Goal: Task Accomplishment & Management: Manage account settings

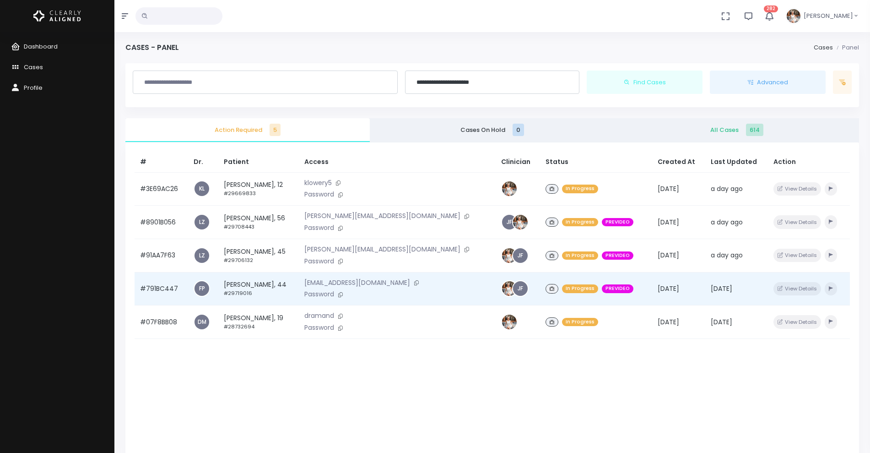
click at [156, 291] on td "#791BC447" at bounding box center [162, 288] width 54 height 33
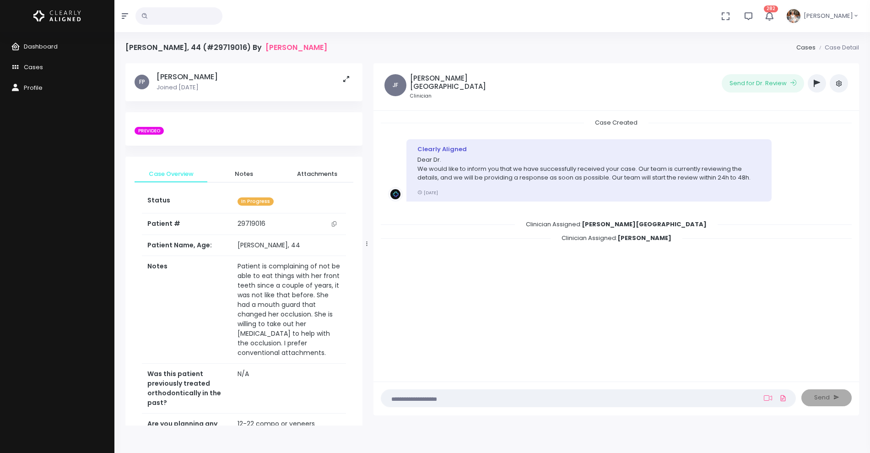
click at [821, 86] on button "button" at bounding box center [817, 83] width 18 height 18
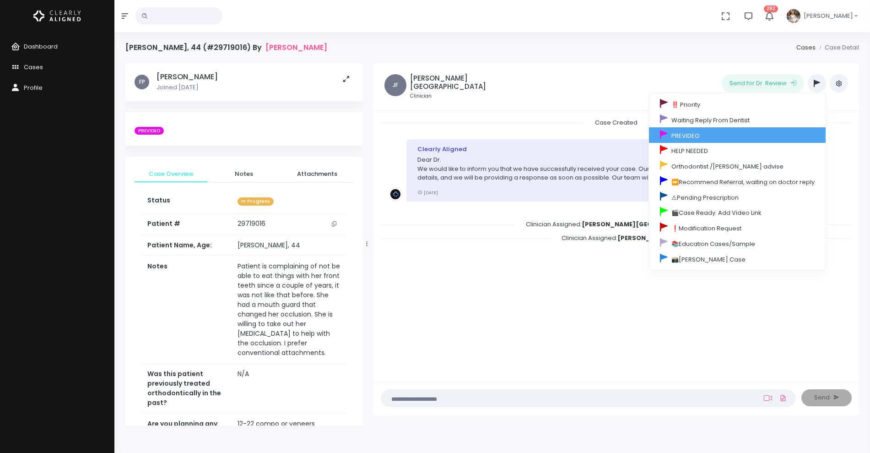
click at [718, 137] on link "PREVIDEO" at bounding box center [737, 135] width 177 height 16
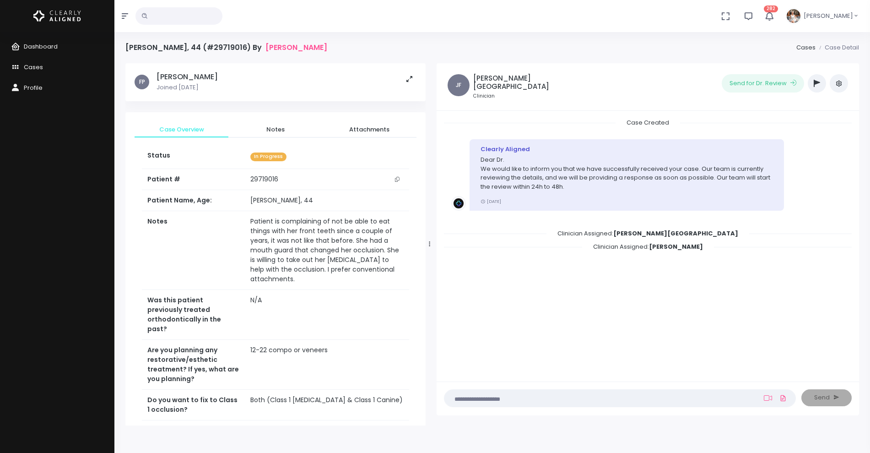
drag, startPoint x: 366, startPoint y: 246, endPoint x: 429, endPoint y: 243, distance: 63.3
click at [429, 243] on icon at bounding box center [429, 244] width 1 height 6
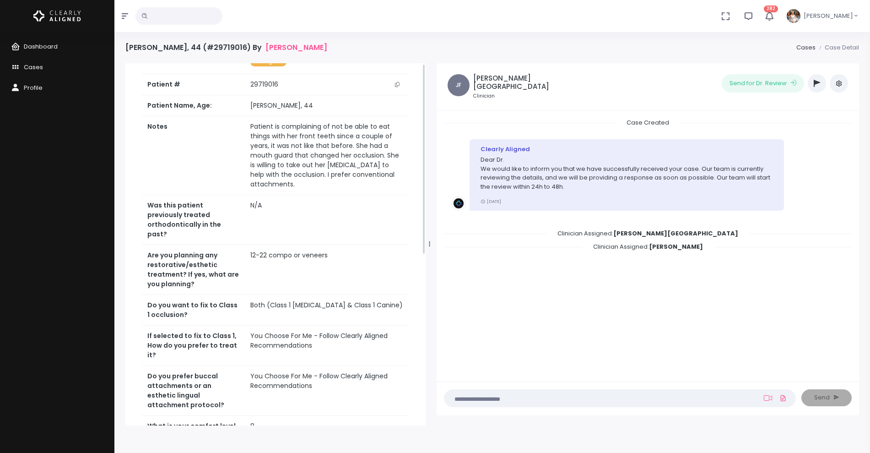
scroll to position [229, 0]
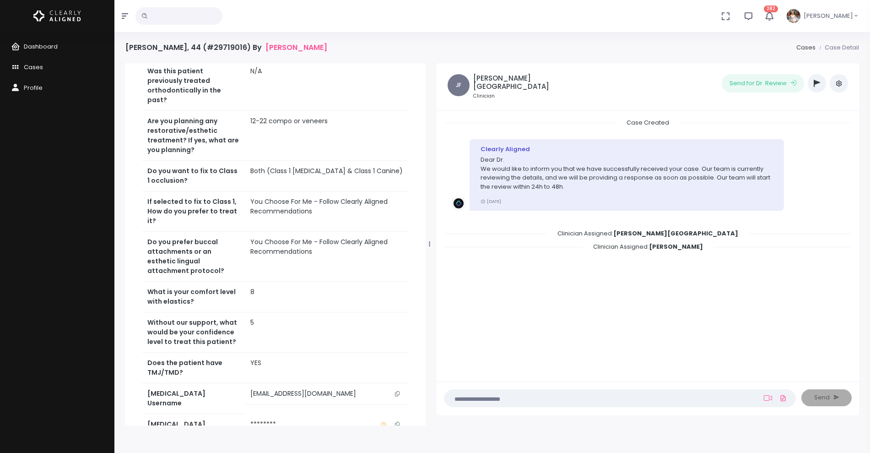
click at [397, 393] on icon "scrollable content" at bounding box center [397, 393] width 5 height 5
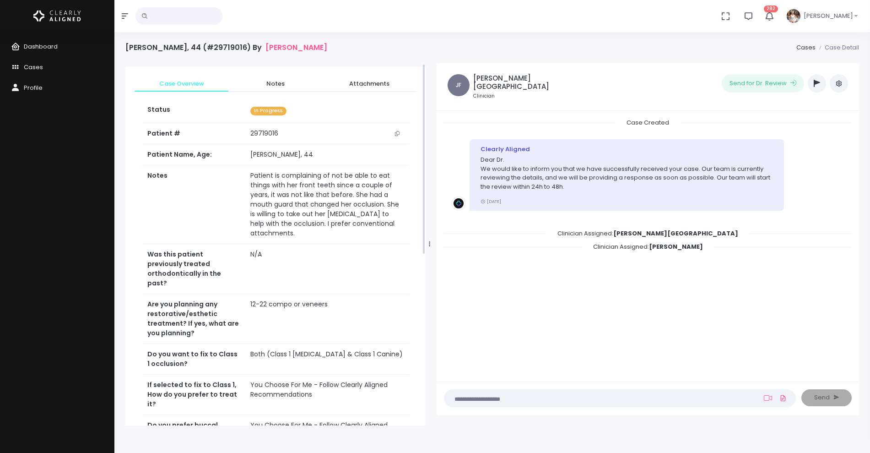
scroll to position [0, 0]
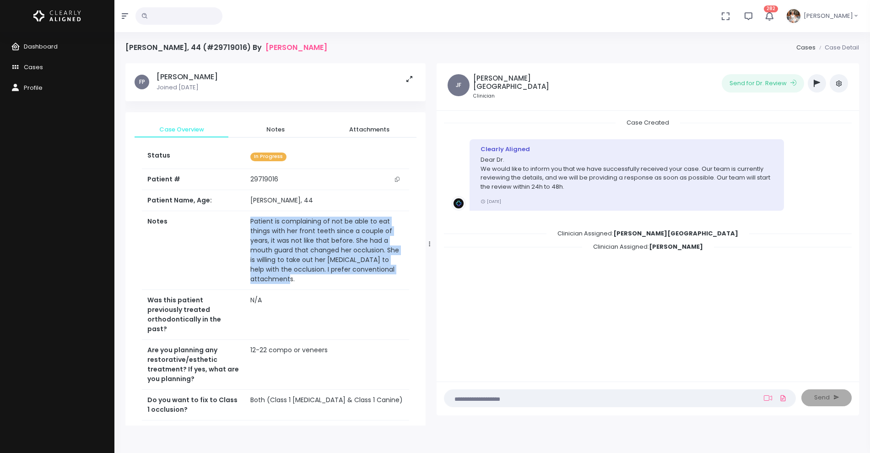
drag, startPoint x: 332, startPoint y: 271, endPoint x: 232, endPoint y: 219, distance: 113.0
click at [245, 219] on td "Patient is complaining of not be able to eat things with her front teeth since …" at bounding box center [327, 250] width 164 height 79
copy td "Patient is complaining of not be able to eat things with her front teeth since …"
click at [766, 398] on icon at bounding box center [768, 397] width 8 height 7
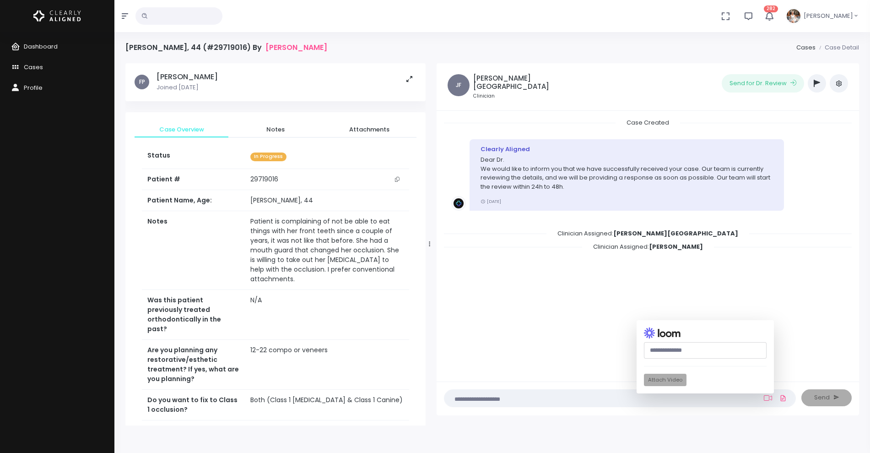
click at [692, 351] on input "text" at bounding box center [705, 350] width 123 height 17
paste input "**********"
type input "**********"
click at [669, 376] on button "Attach Video" at bounding box center [665, 379] width 43 height 12
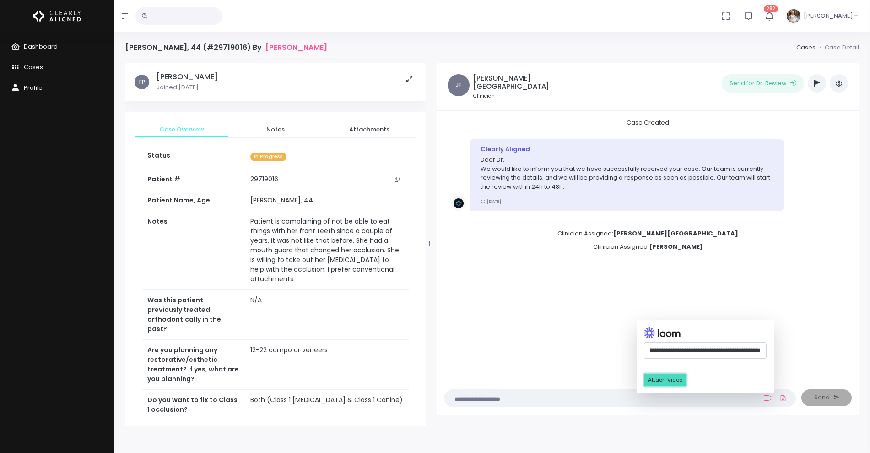
scroll to position [0, 0]
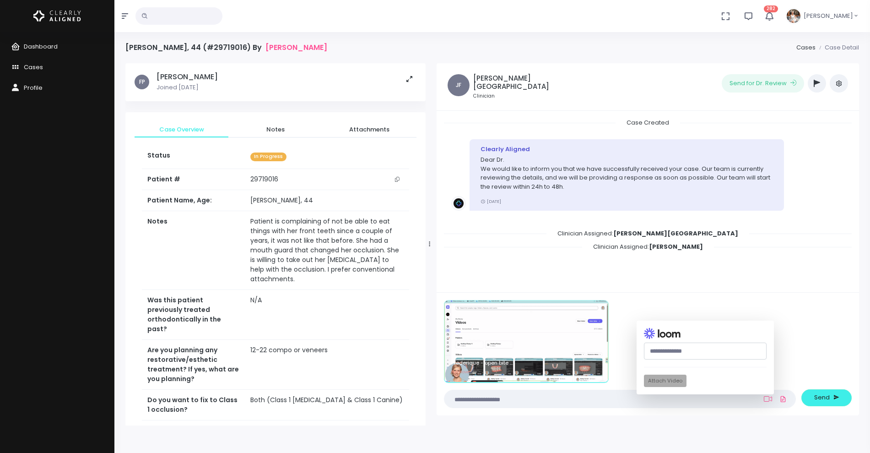
click at [554, 396] on textarea at bounding box center [602, 399] width 304 height 10
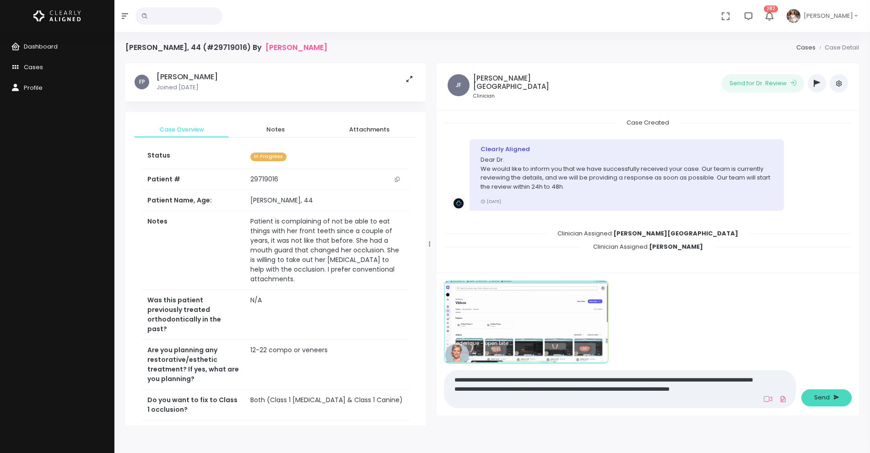
type textarea "**********"
click at [828, 396] on span "Send" at bounding box center [822, 397] width 16 height 9
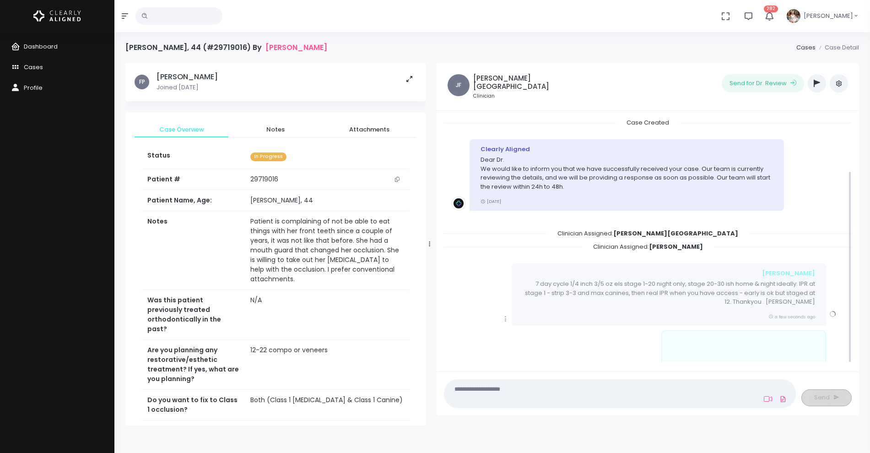
scroll to position [67, 0]
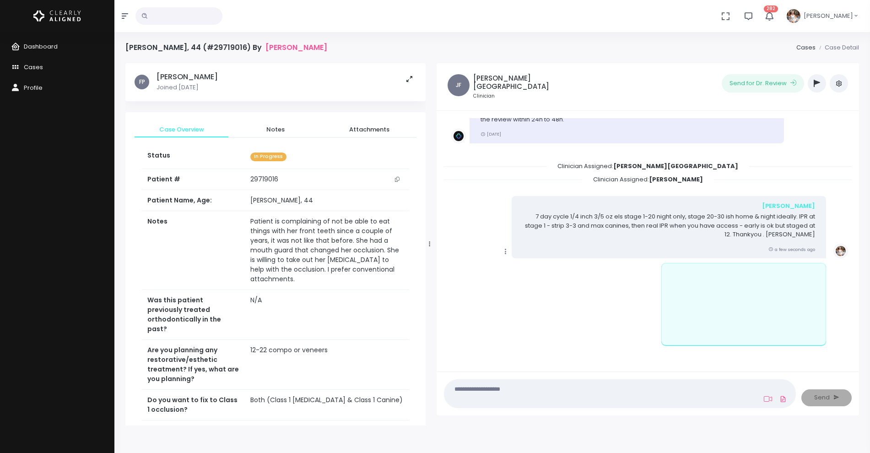
click at [505, 247] on icon "scrollable content" at bounding box center [506, 251] width 8 height 8
click at [526, 265] on link "Mark as Video Review" at bounding box center [547, 269] width 95 height 14
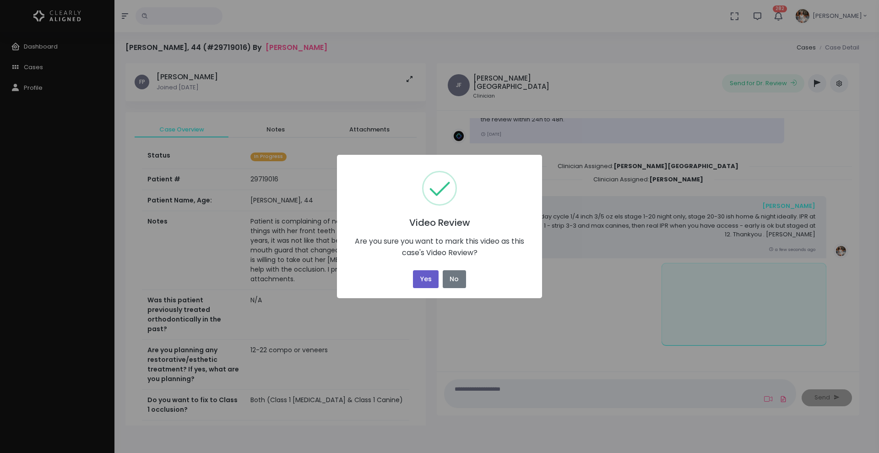
click at [426, 278] on button "Yes" at bounding box center [426, 279] width 26 height 18
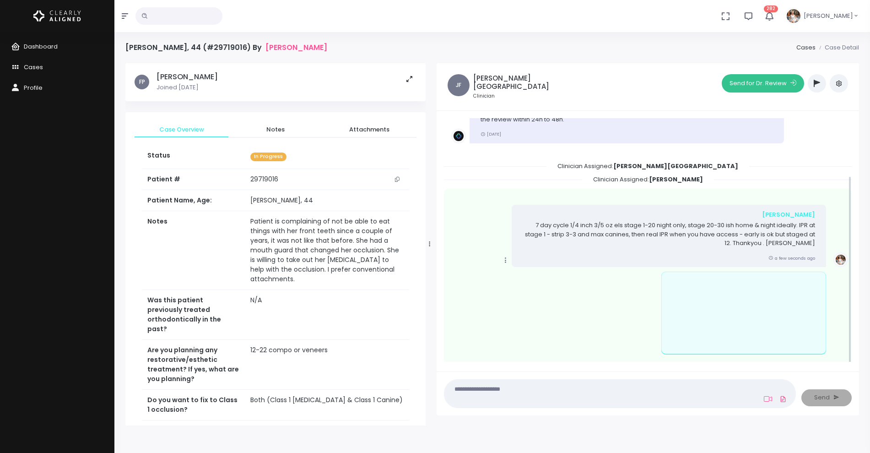
scroll to position [76, 0]
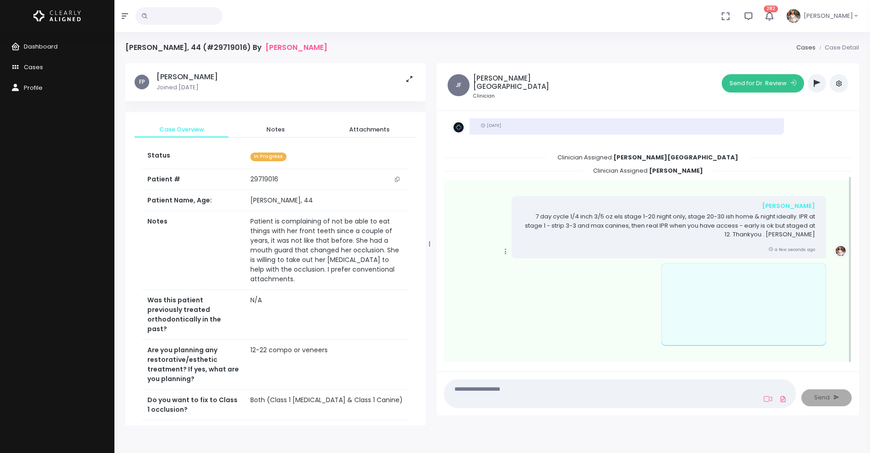
click at [745, 85] on button "Send for Dr. Review" at bounding box center [763, 83] width 82 height 18
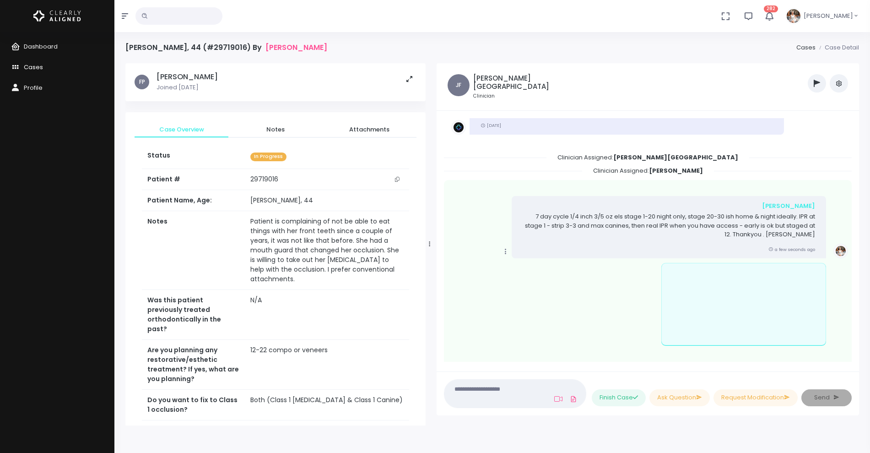
scroll to position [250, 0]
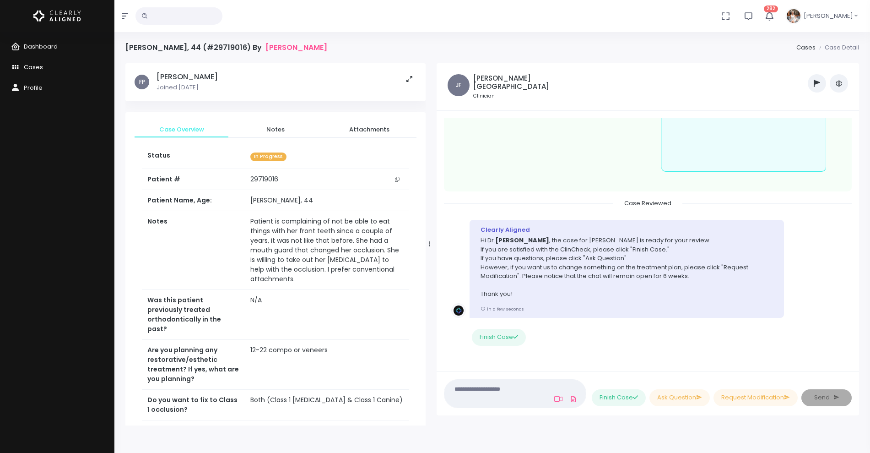
click at [37, 66] on span "Cases" at bounding box center [33, 67] width 19 height 9
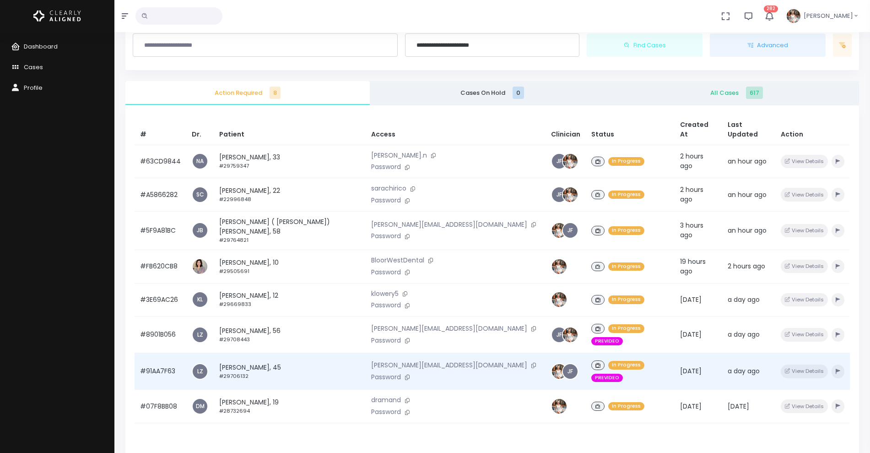
scroll to position [57, 0]
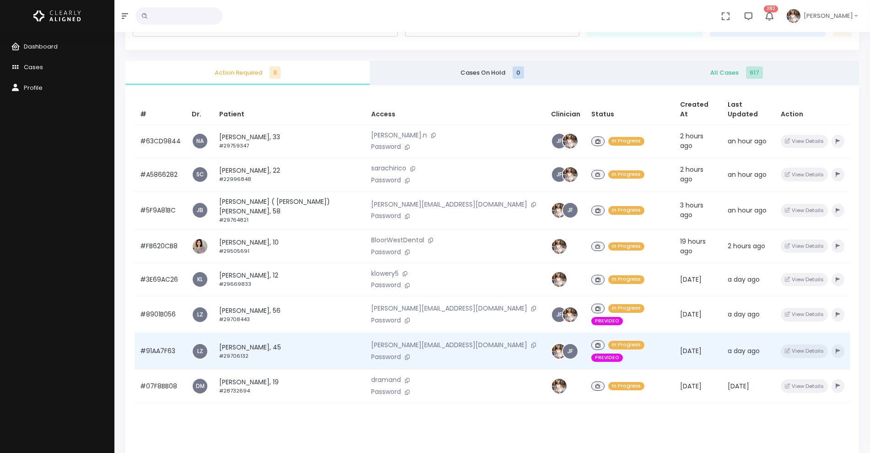
click at [159, 333] on td "#91AA7F63" at bounding box center [161, 351] width 52 height 37
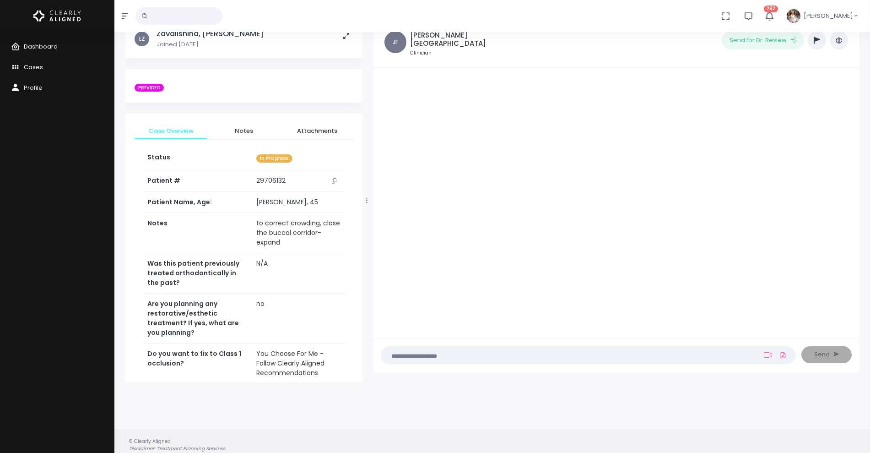
scroll to position [57, 0]
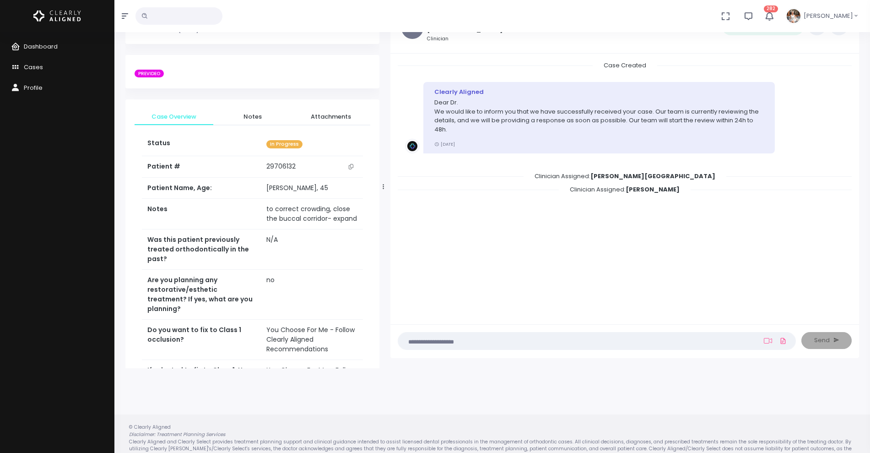
drag, startPoint x: 367, startPoint y: 188, endPoint x: 384, endPoint y: 187, distance: 17.0
click at [384, 187] on icon at bounding box center [383, 186] width 1 height 5
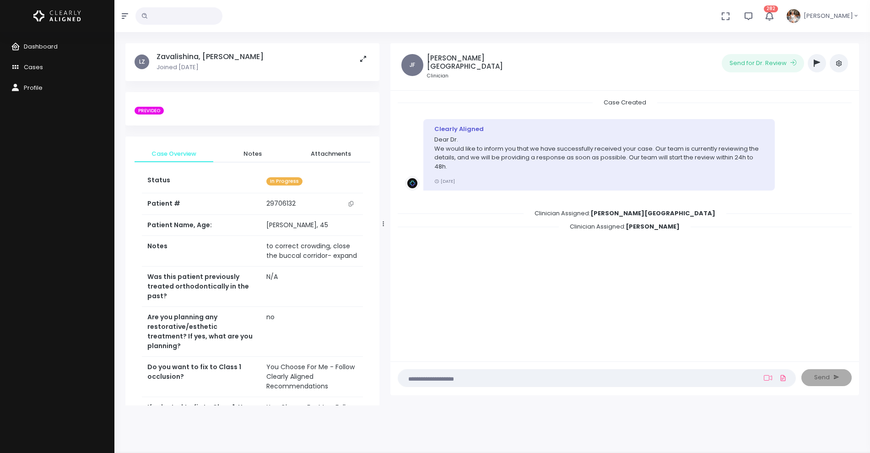
scroll to position [0, 0]
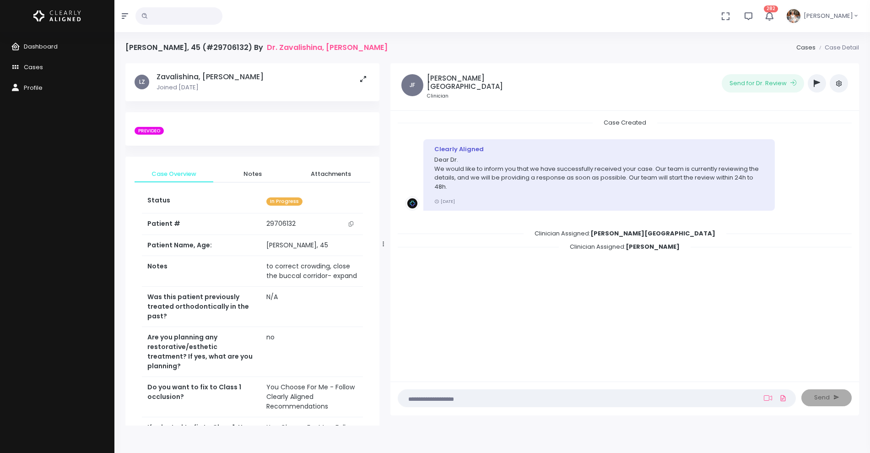
click at [819, 83] on icon "button" at bounding box center [817, 83] width 6 height 7
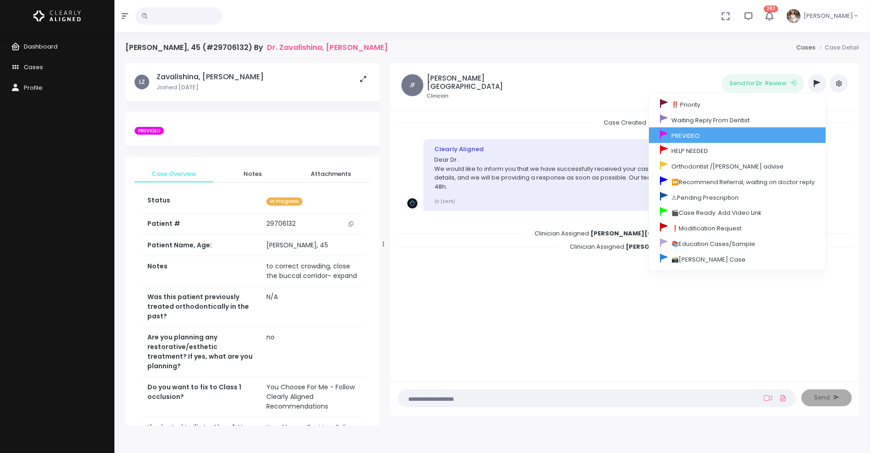
click at [704, 137] on link "PREVIDEO" at bounding box center [737, 135] width 177 height 16
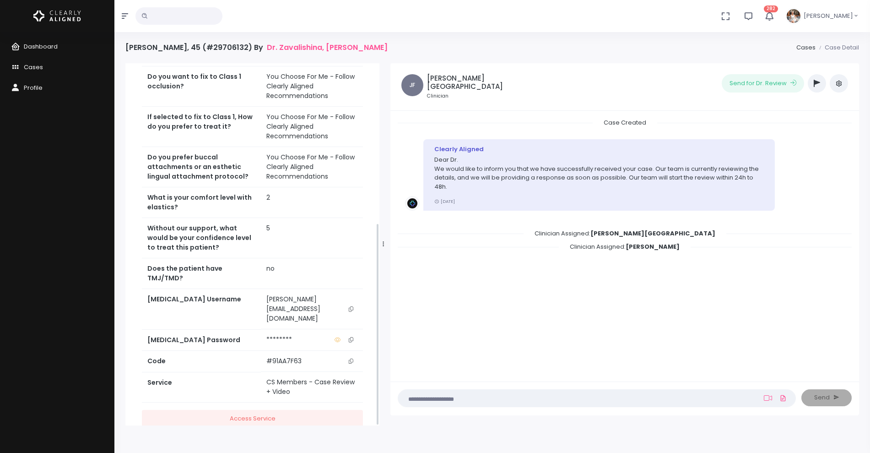
scroll to position [285, 0]
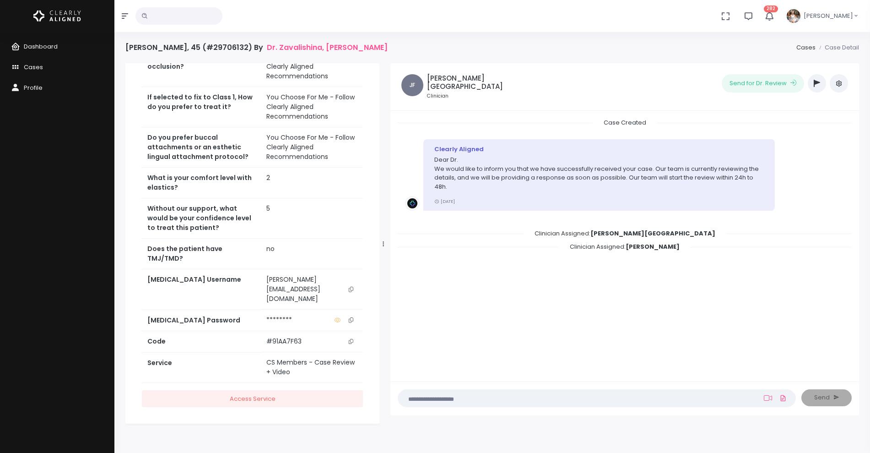
click at [351, 292] on icon "scrollable content" at bounding box center [351, 288] width 5 height 5
